Goal: Information Seeking & Learning: Learn about a topic

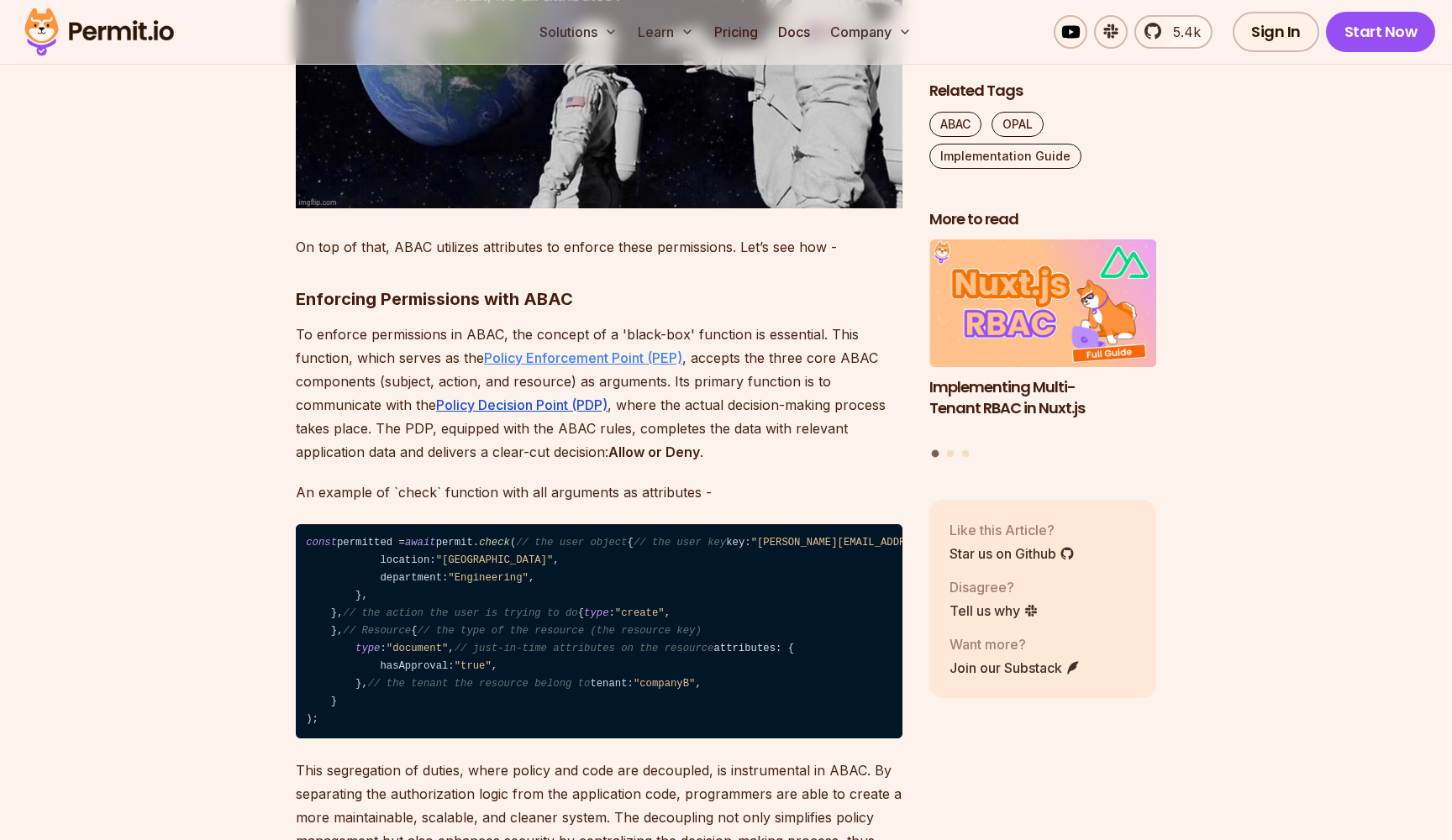
click at [585, 349] on link "Policy Enforcement Point (PEP)" at bounding box center [583, 358] width 198 height 17
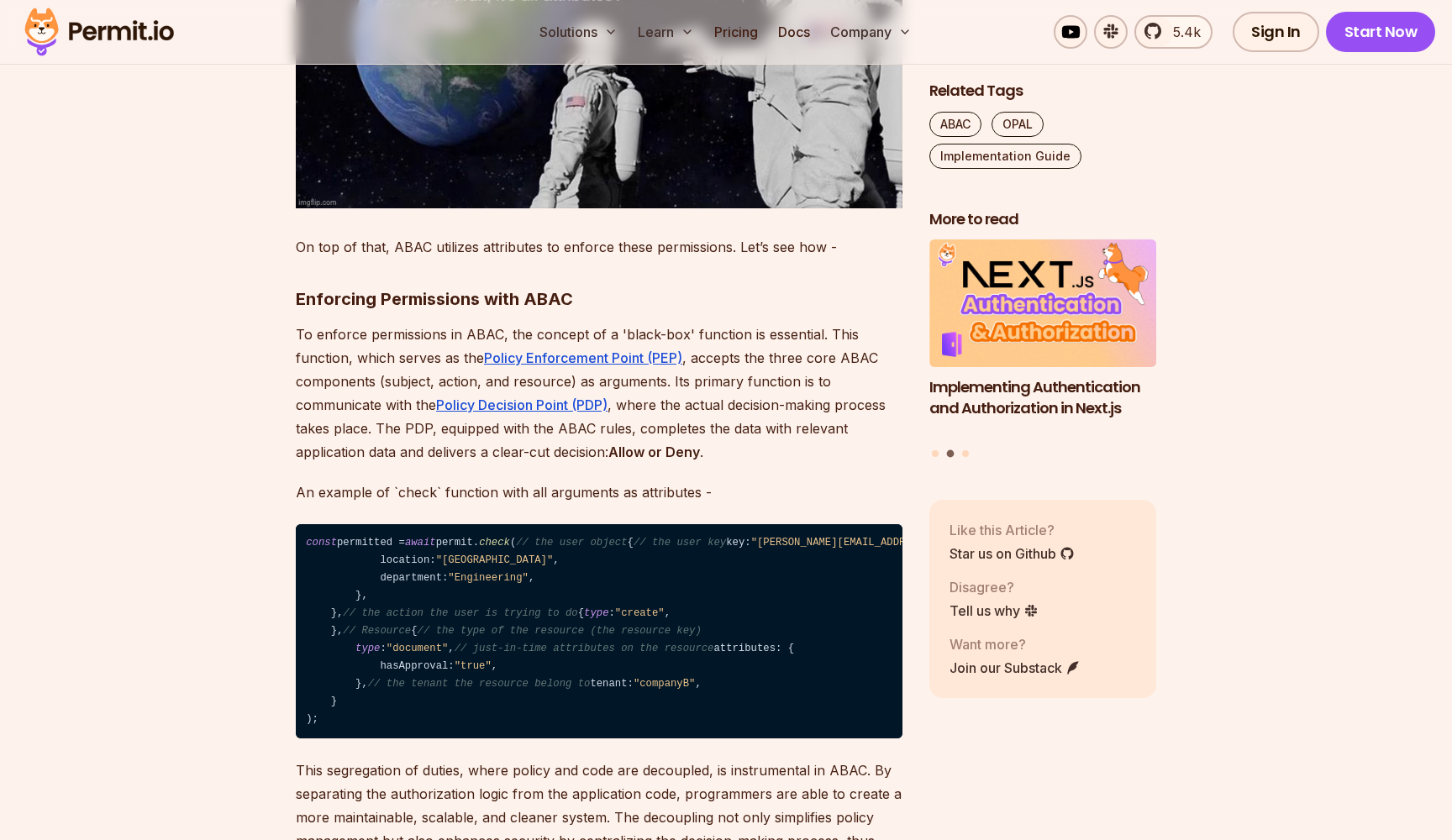
click at [669, 384] on p "To enforce permissions in ABAC, the concept of a 'black-box' function is essent…" at bounding box center [599, 393] width 606 height 141
click at [936, 450] on button "Go to slide 1" at bounding box center [935, 453] width 7 height 7
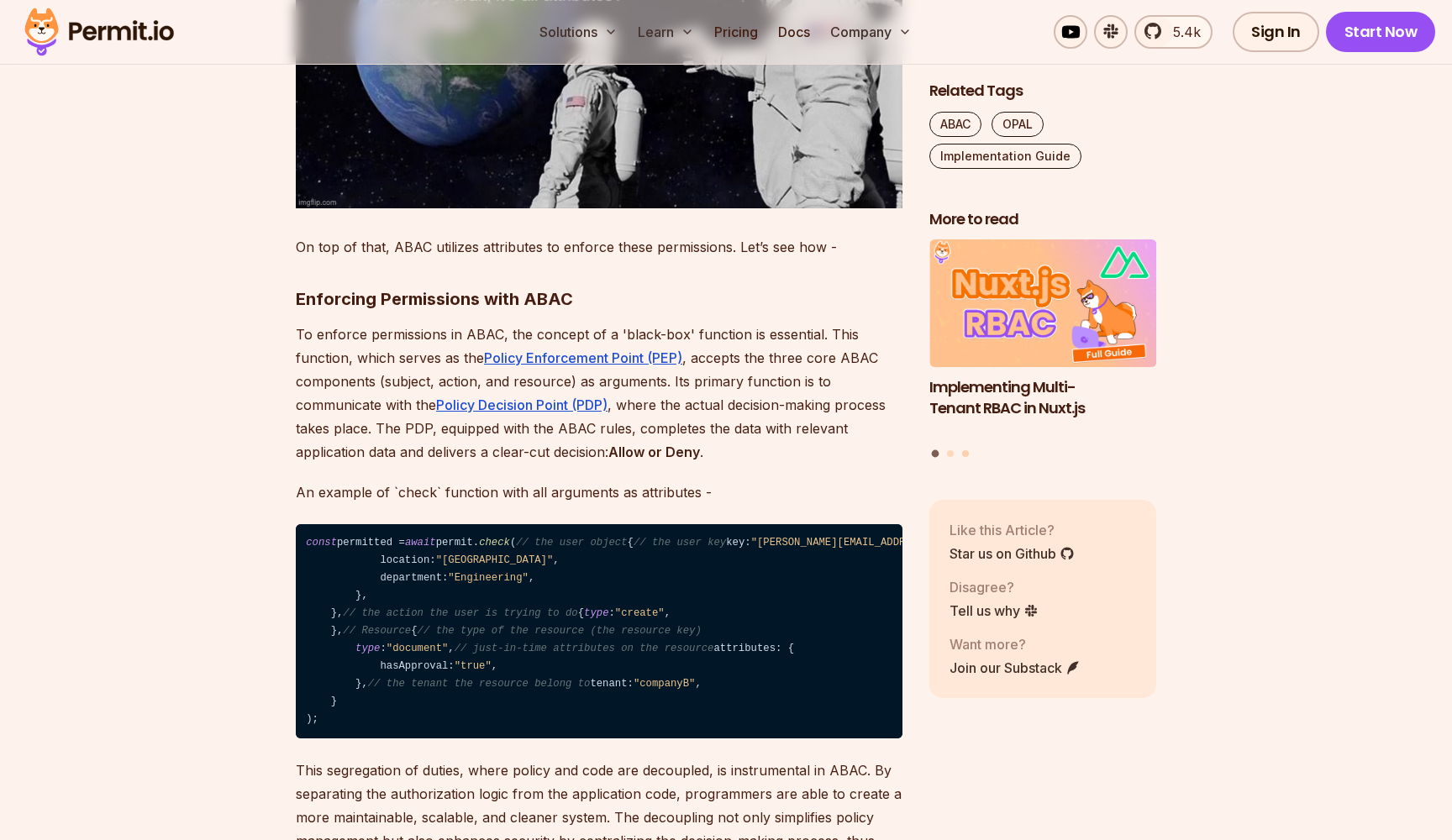
click at [967, 450] on button "Go to slide 3" at bounding box center [965, 453] width 7 height 7
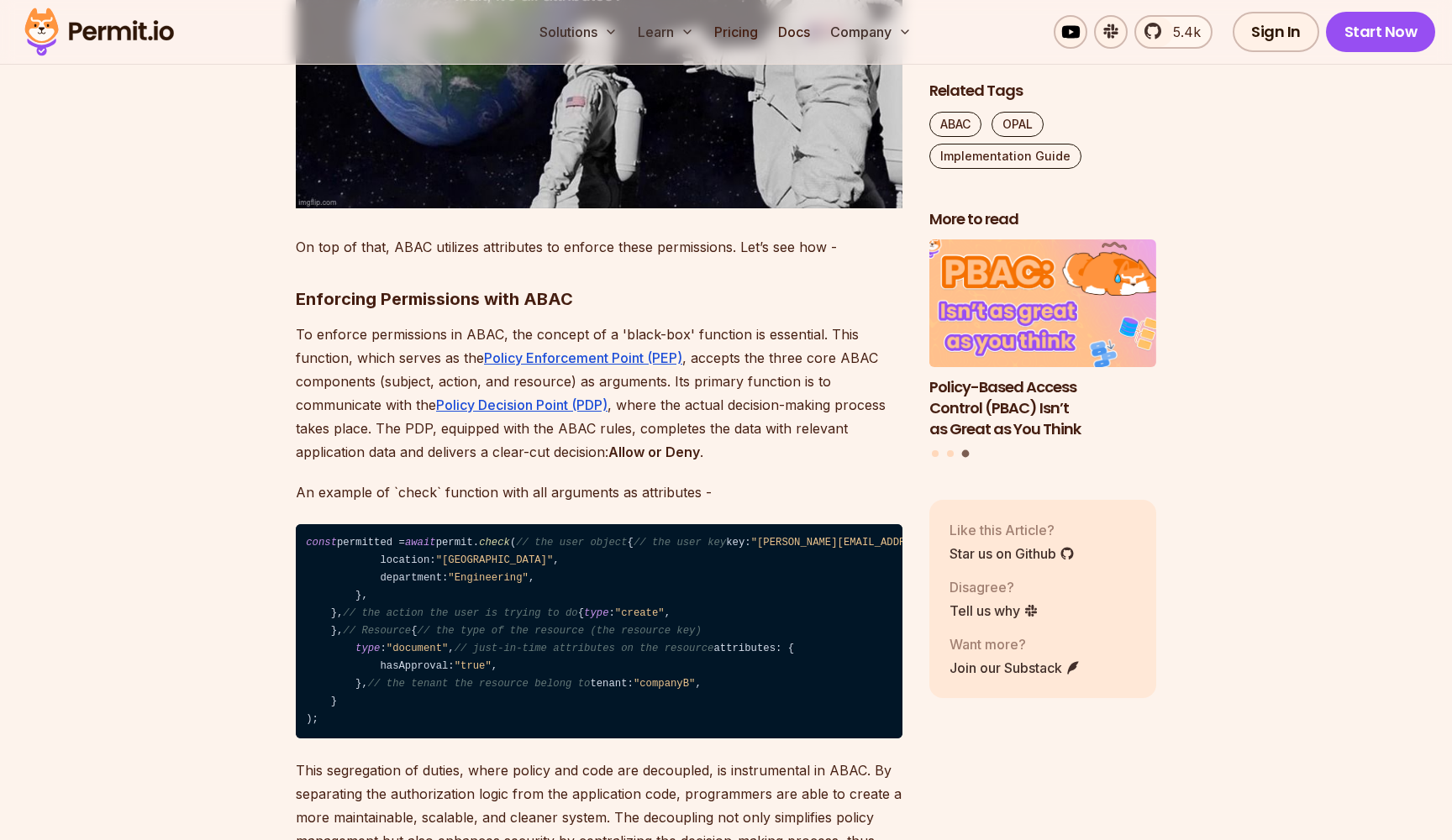
click at [988, 392] on h3 "Policy-Based Access Control (PBAC) Isn’t as Great as You Think" at bounding box center [1042, 407] width 227 height 62
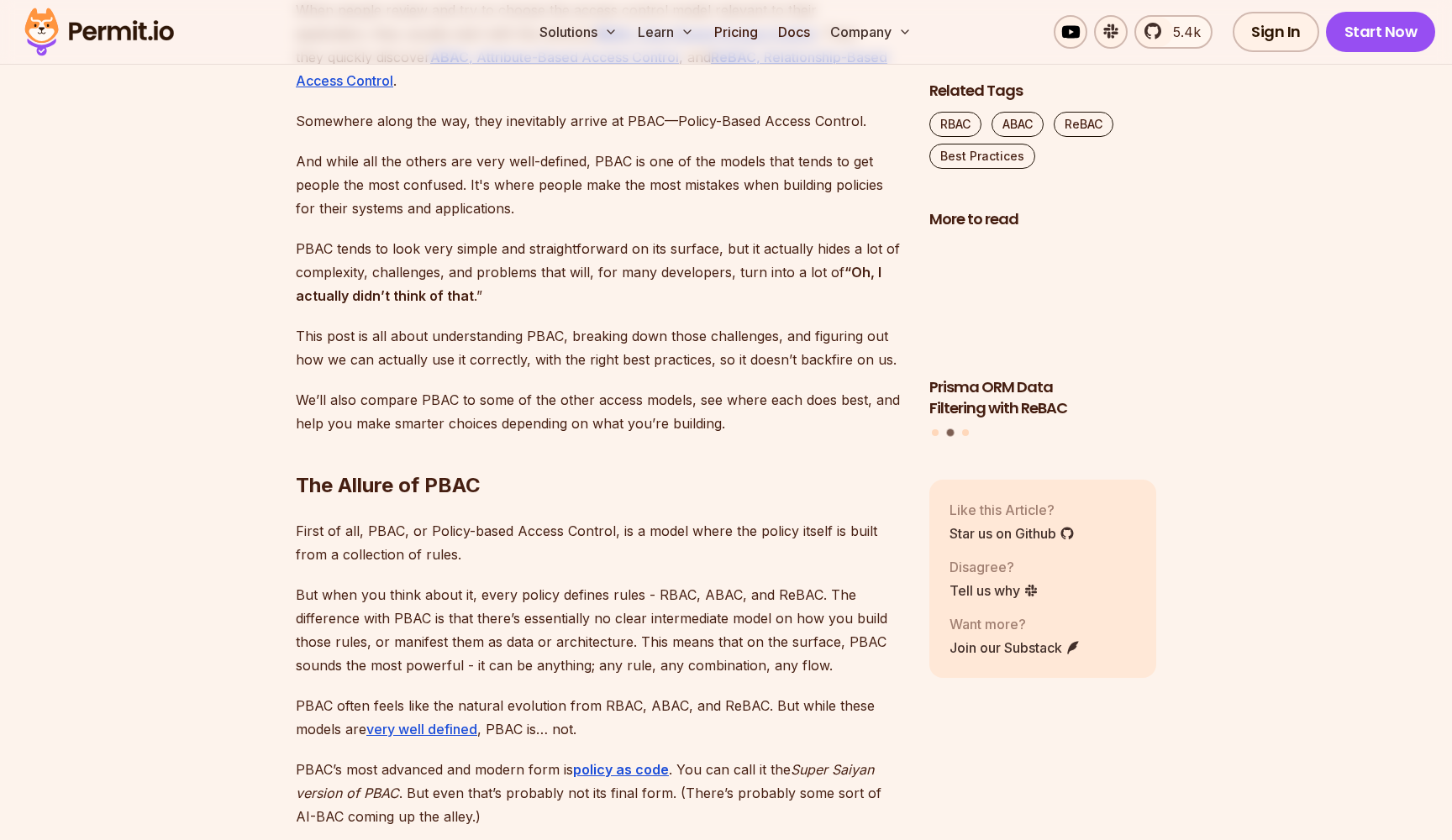
scroll to position [1288, 0]
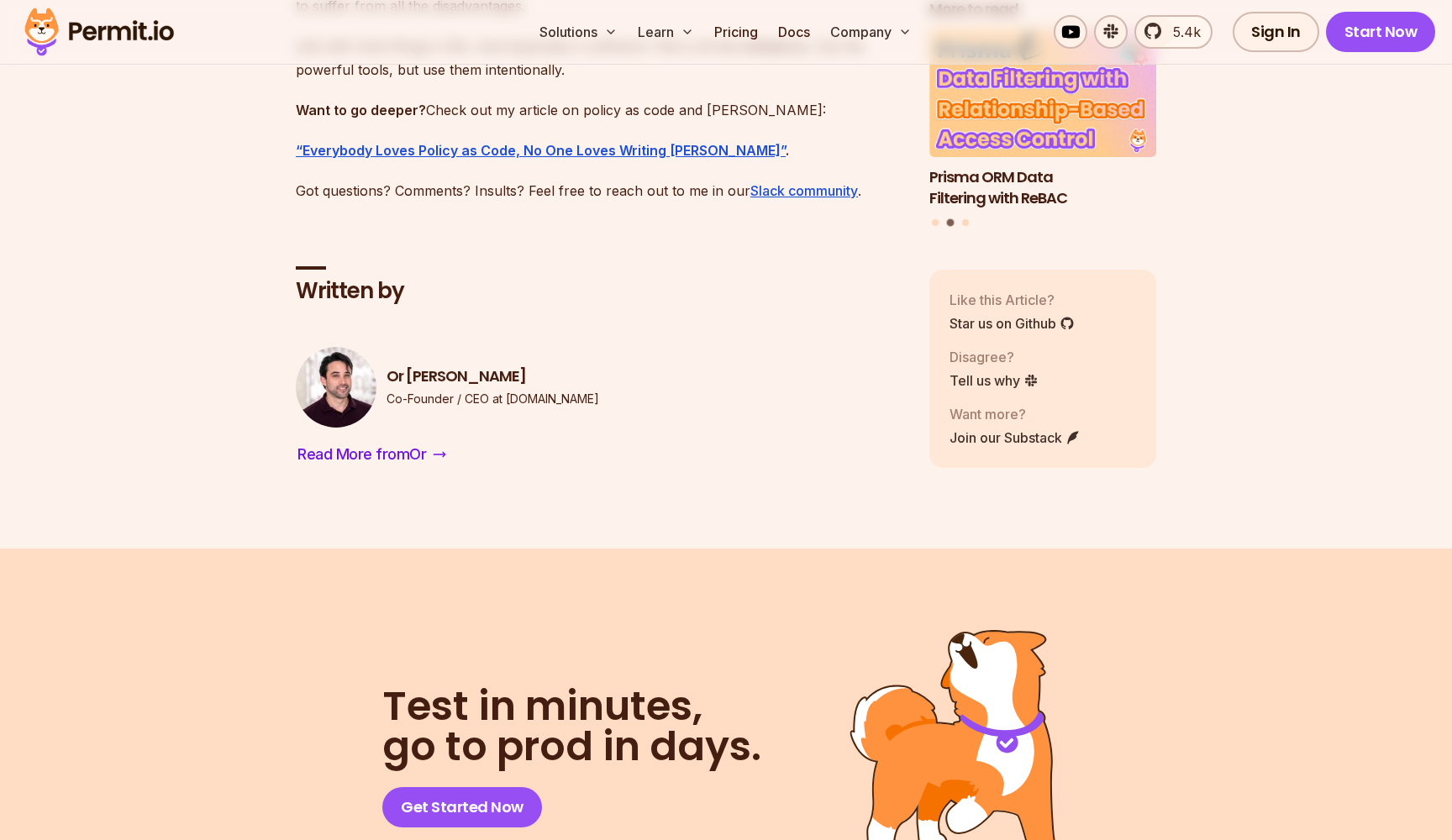
scroll to position [8273, 0]
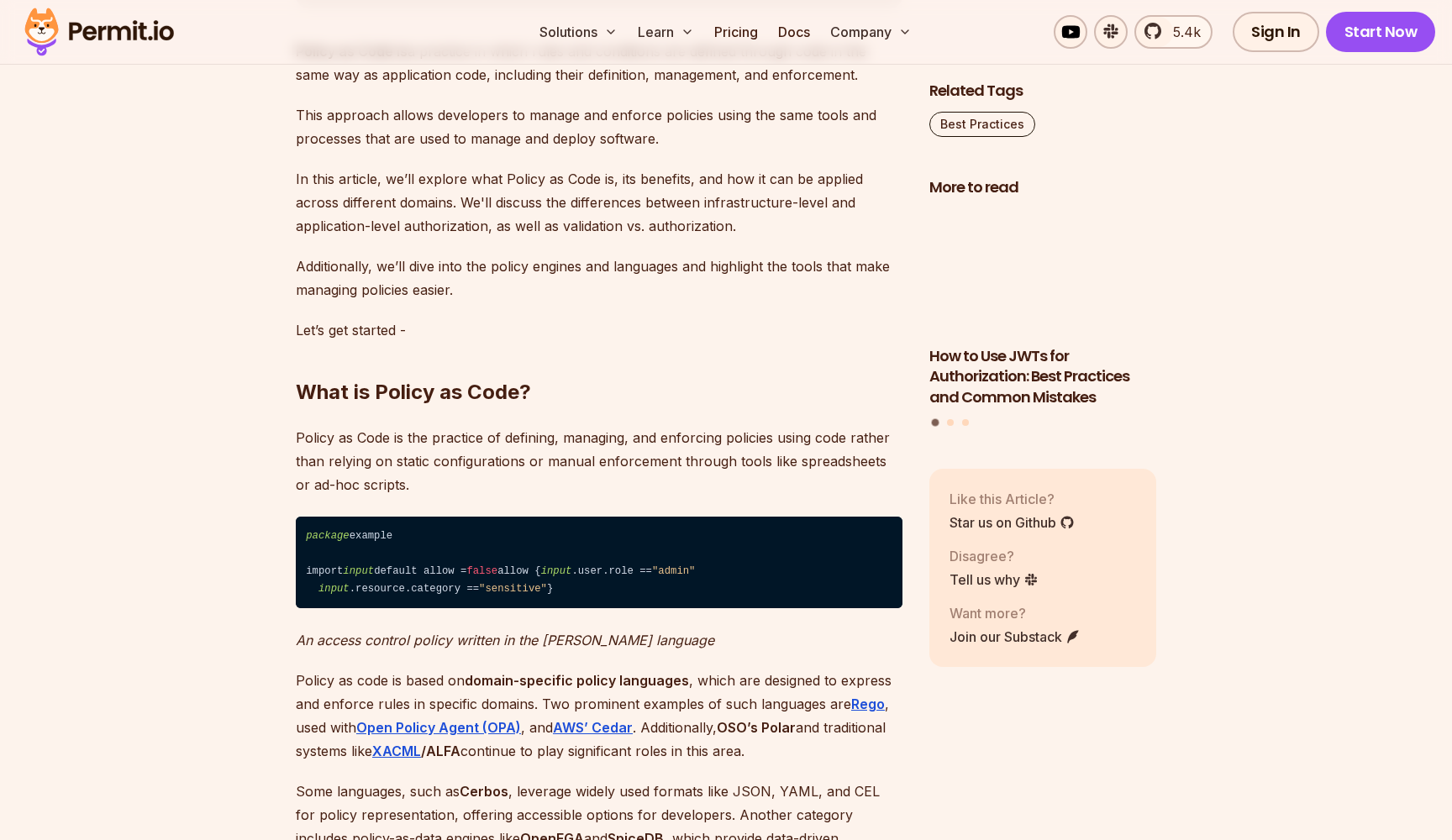
scroll to position [1036, 0]
